Goal: Task Accomplishment & Management: Manage account settings

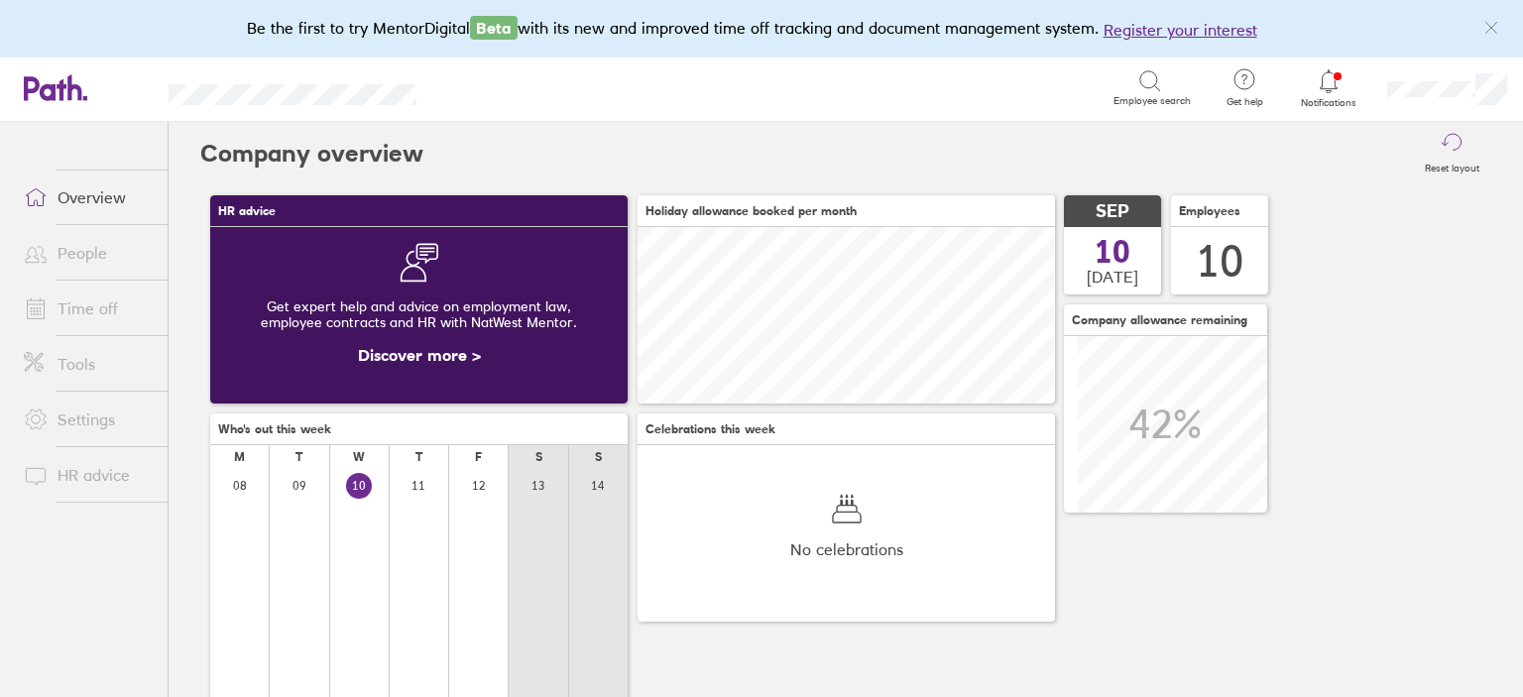
scroll to position [176, 418]
click at [1331, 95] on link "Notifications" at bounding box center [1329, 88] width 64 height 42
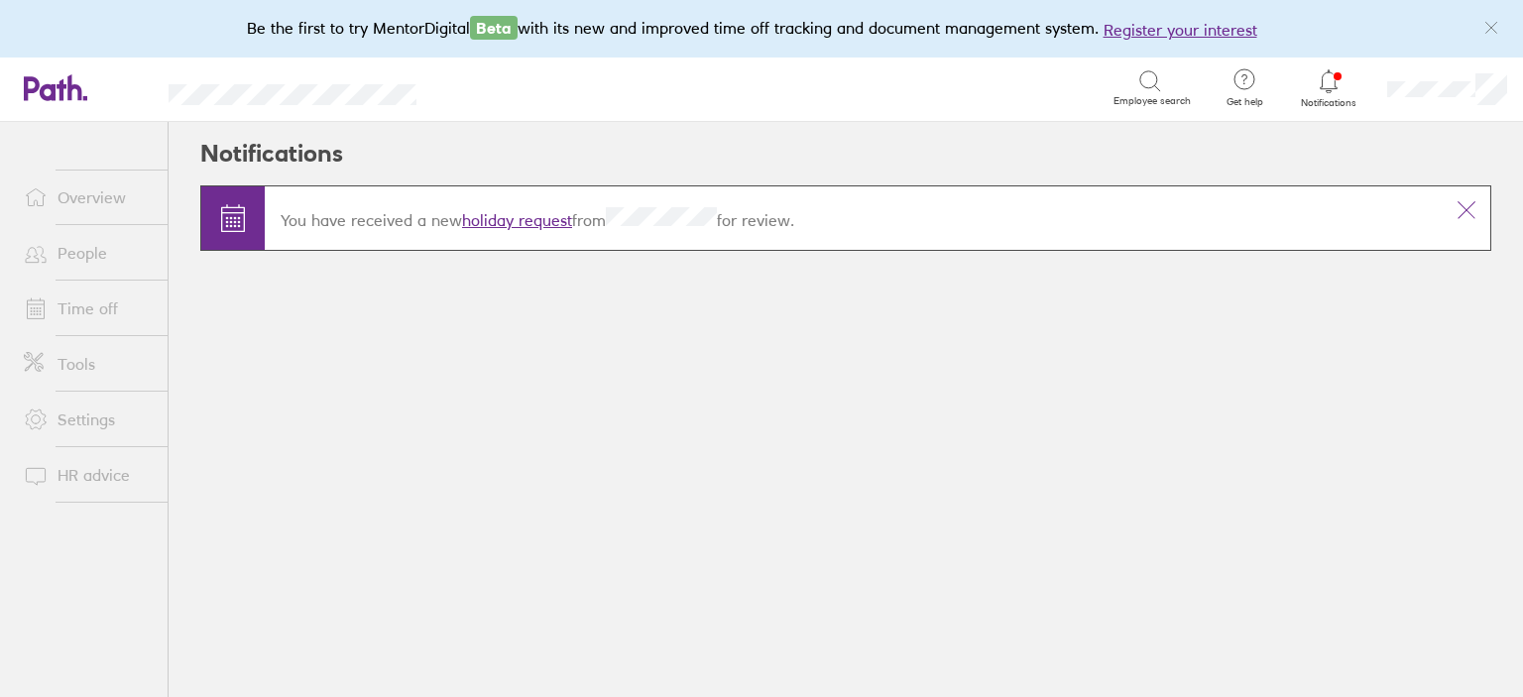
click at [559, 213] on link "holiday request" at bounding box center [517, 220] width 110 height 20
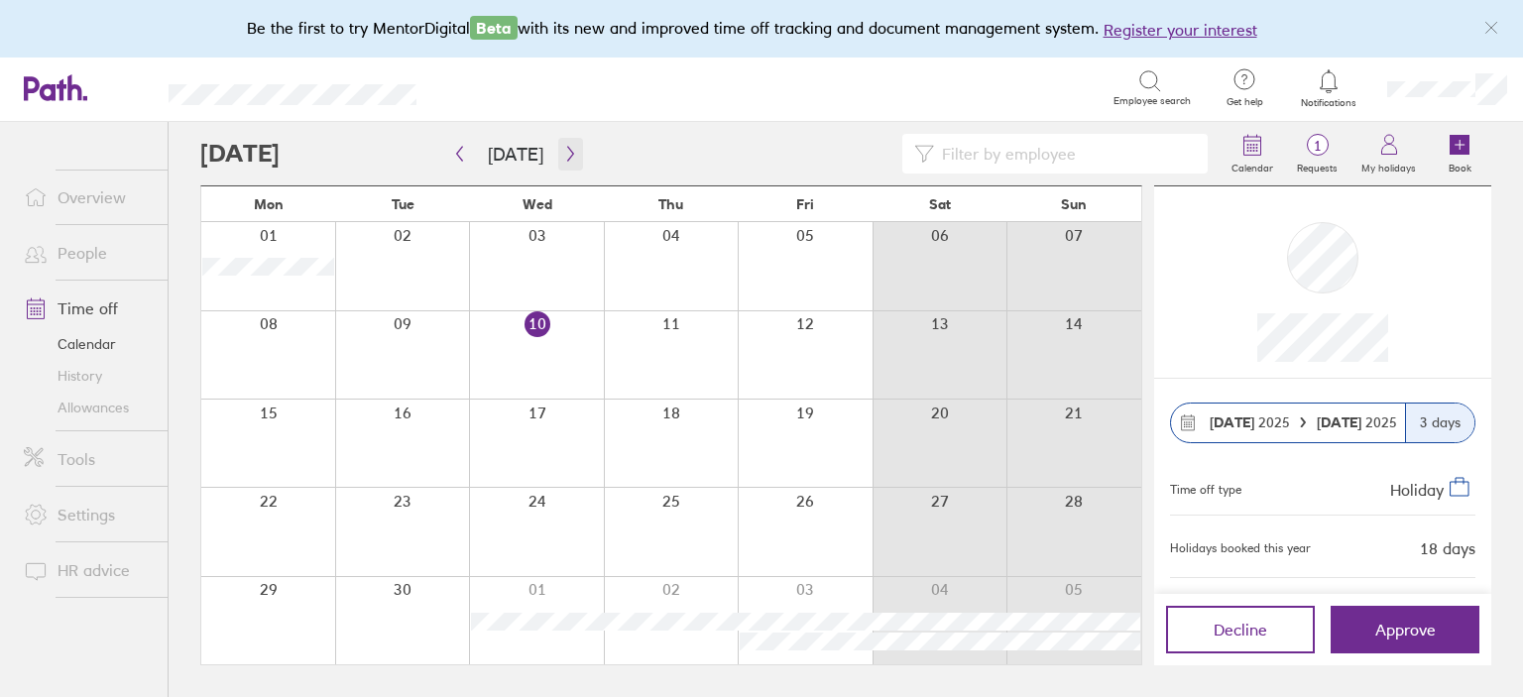
click at [569, 157] on icon "button" at bounding box center [570, 154] width 15 height 16
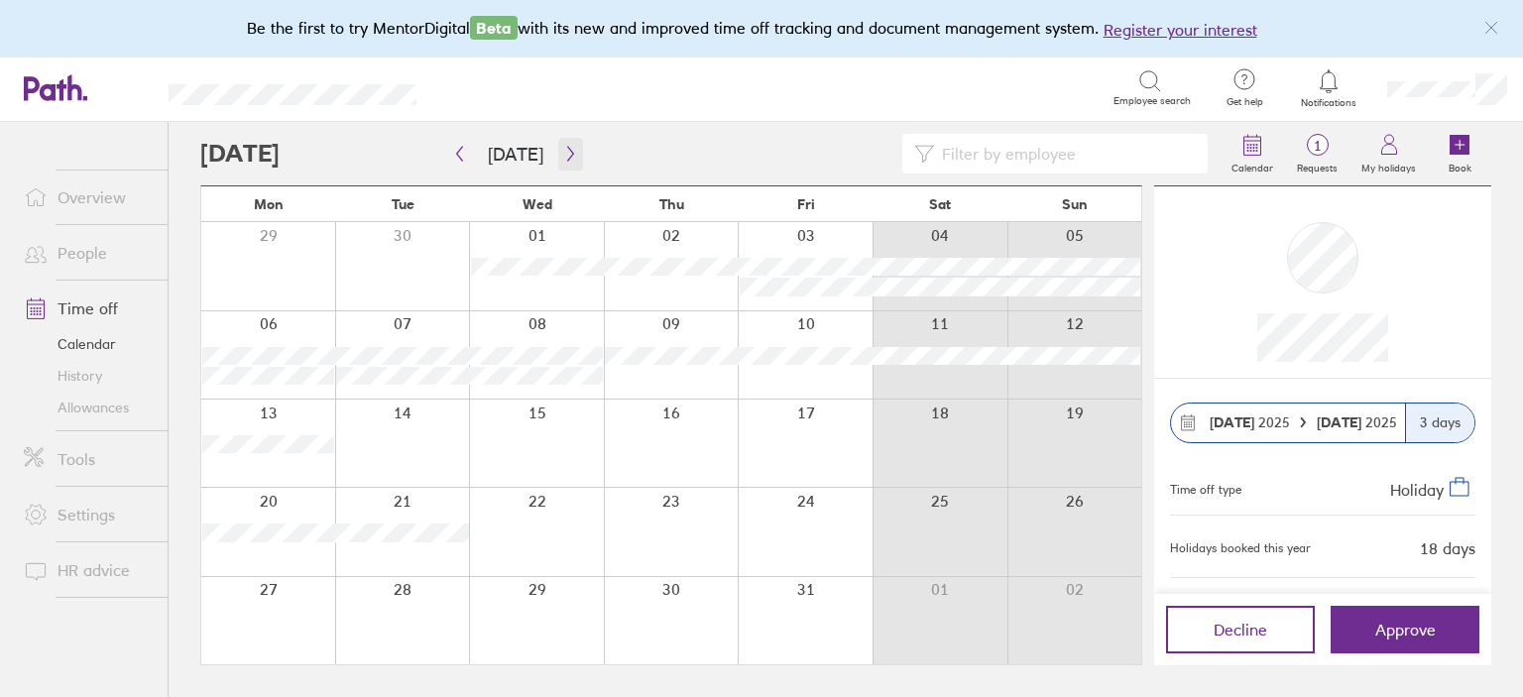
click at [569, 157] on icon "button" at bounding box center [570, 154] width 15 height 16
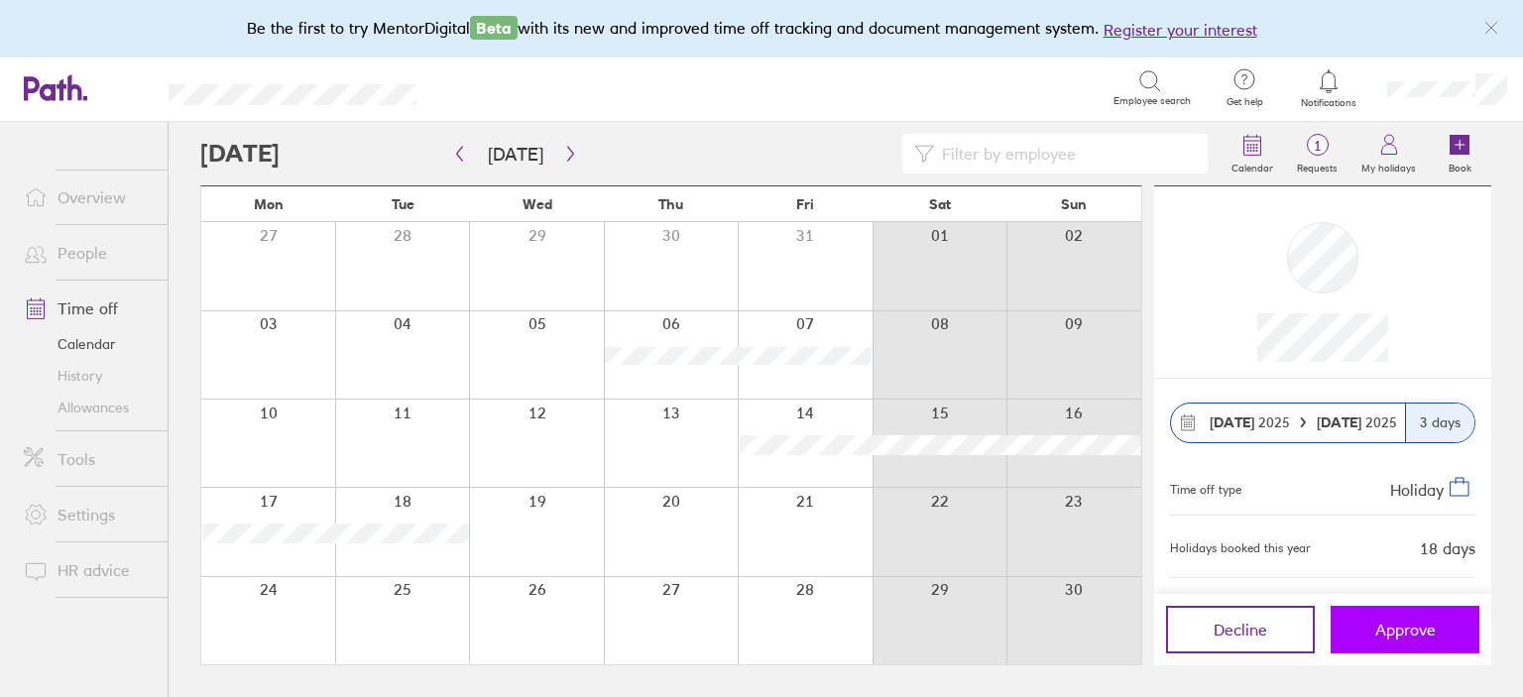
click at [1432, 627] on span "Approve" at bounding box center [1406, 630] width 60 height 18
